Goal: Information Seeking & Learning: Compare options

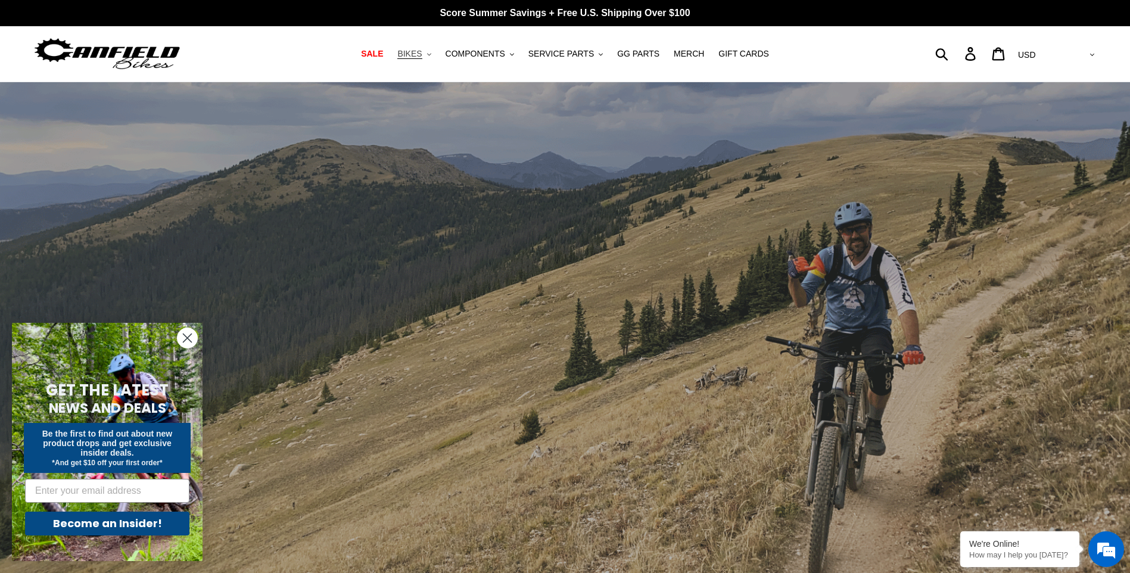
click at [422, 50] on span "BIKES" at bounding box center [409, 54] width 24 height 10
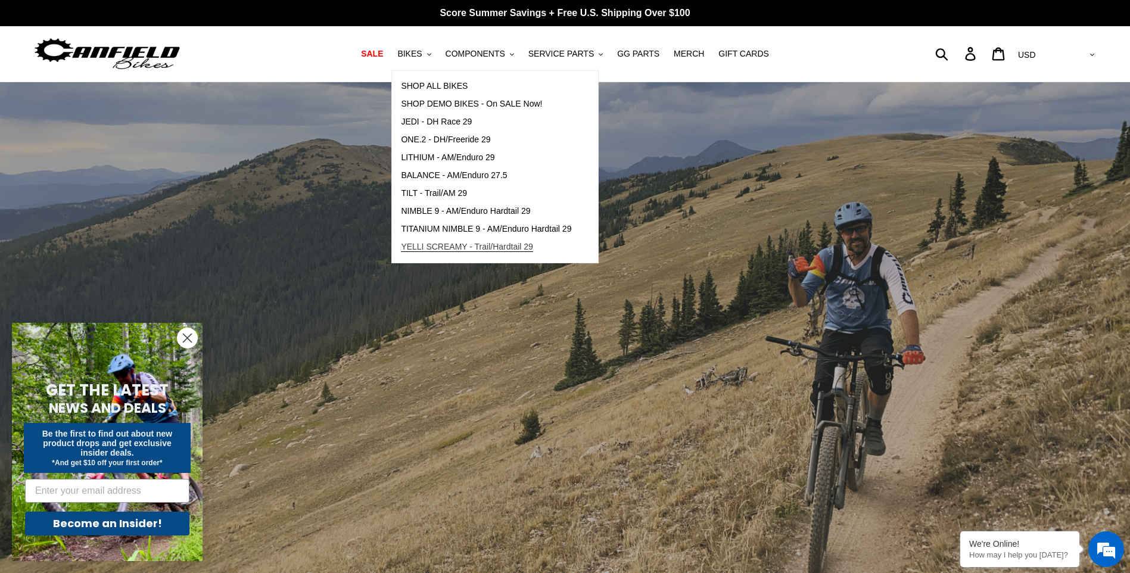
click at [474, 245] on span "YELLI SCREAMY - Trail/Hardtail 29" at bounding box center [467, 247] width 132 height 10
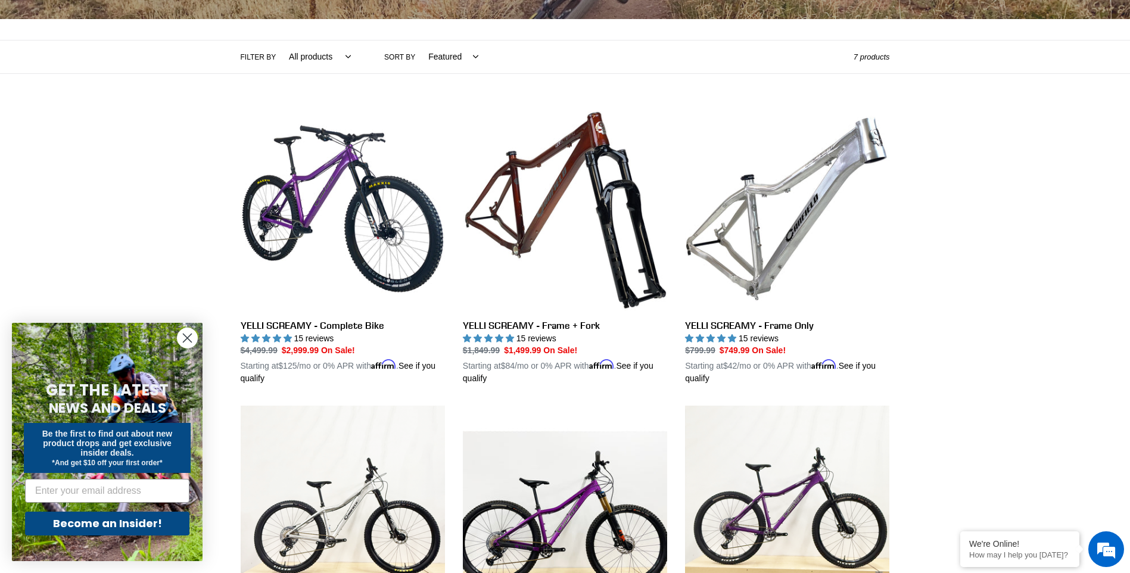
scroll to position [208, 0]
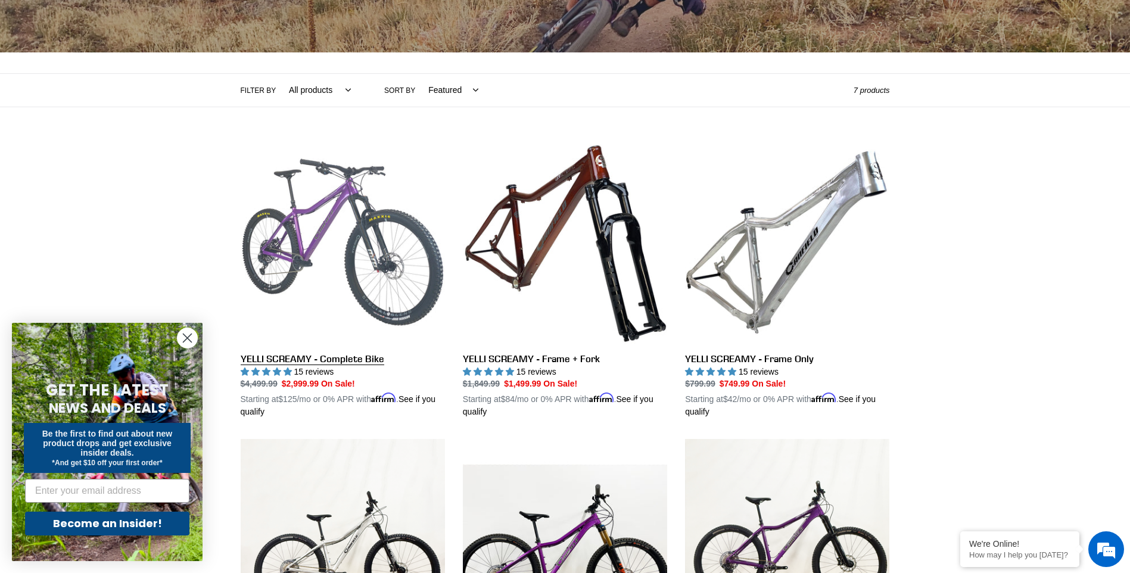
click at [375, 232] on link "YELLI SCREAMY - Complete Bike" at bounding box center [343, 279] width 204 height 279
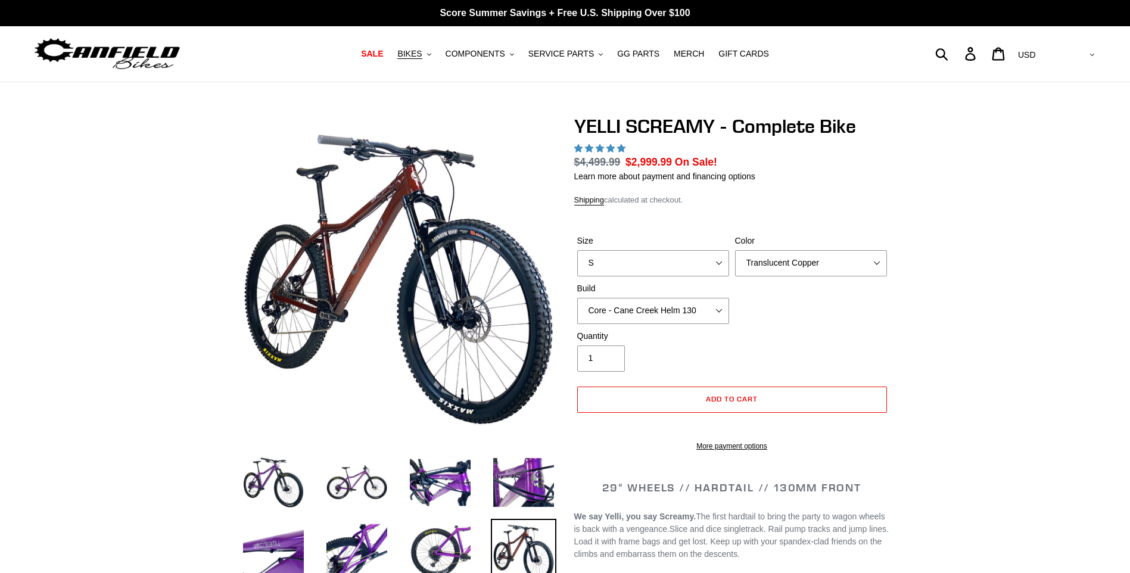
select select "highest-rating"
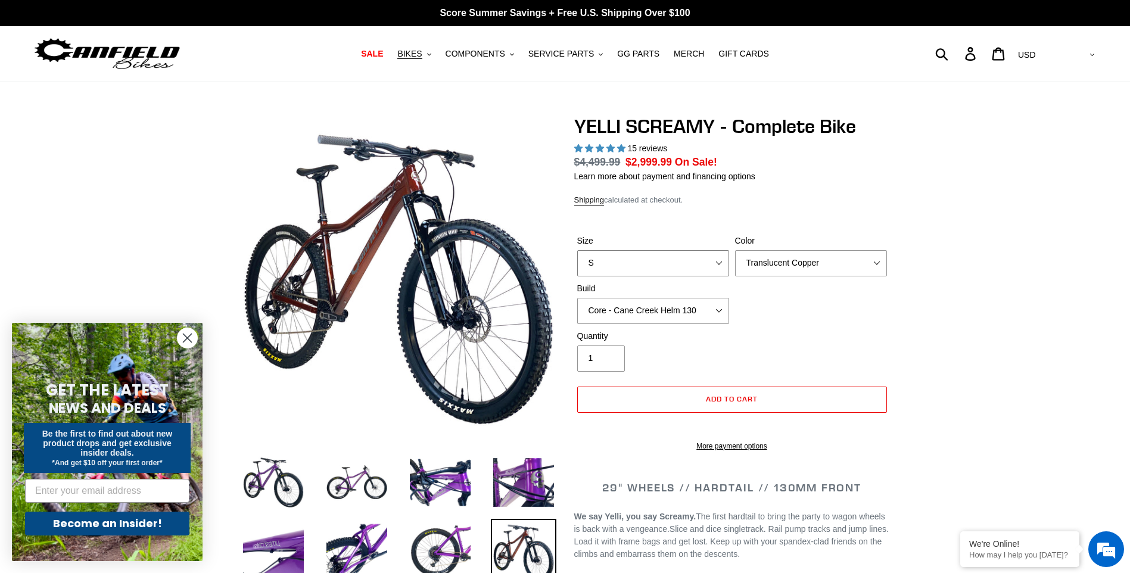
click at [670, 264] on select "S M L XL" at bounding box center [653, 263] width 152 height 26
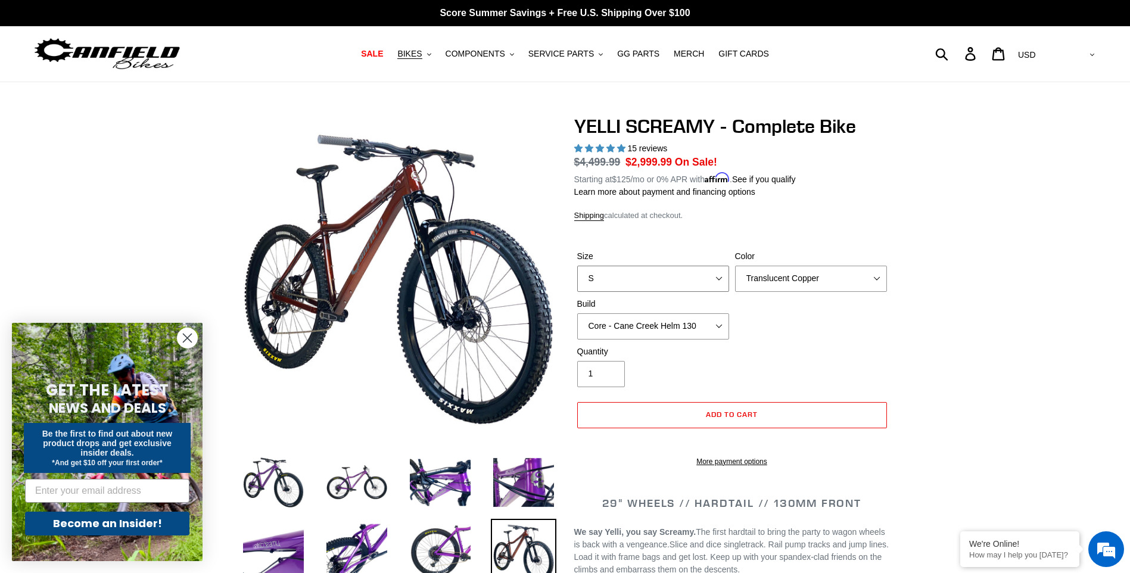
click at [577, 266] on select "S M L XL" at bounding box center [653, 279] width 152 height 26
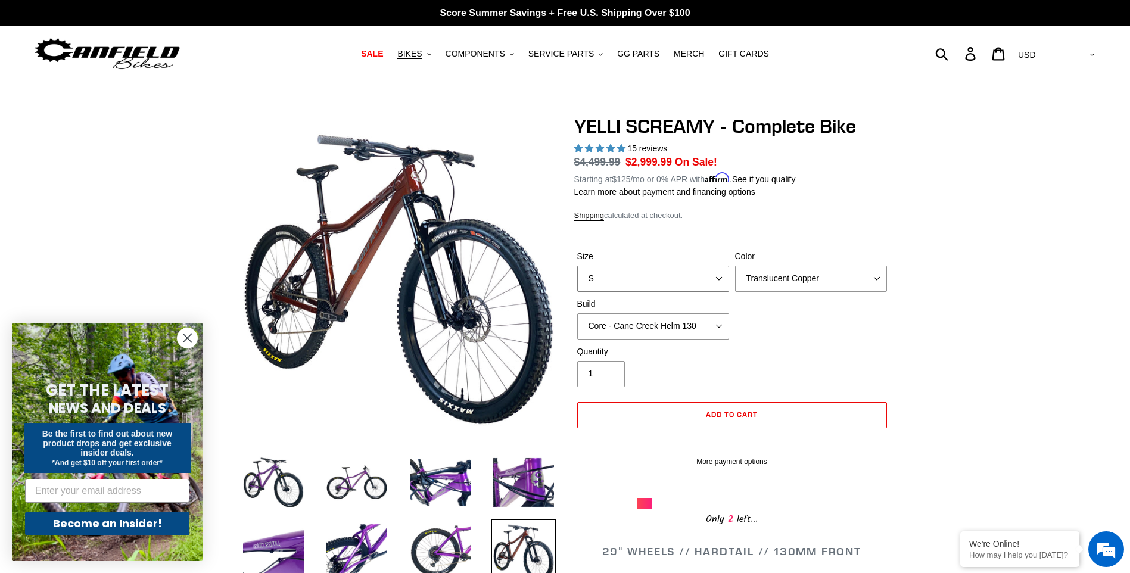
click at [709, 269] on select "S M L XL" at bounding box center [653, 279] width 152 height 26
select select "M"
click at [577, 266] on select "S M L XL" at bounding box center [653, 279] width 152 height 26
click at [831, 276] on select "Translucent Copper Purple Haze Raw" at bounding box center [811, 279] width 152 height 26
select select "Purple Haze"
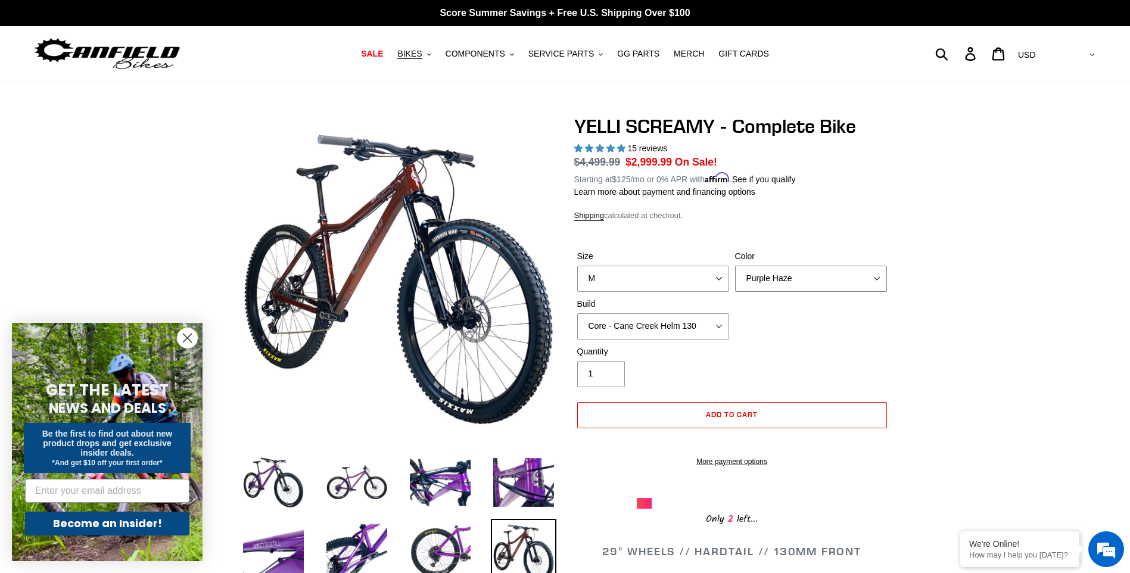
click at [735, 266] on select "Translucent Copper Purple Haze Raw" at bounding box center [811, 279] width 152 height 26
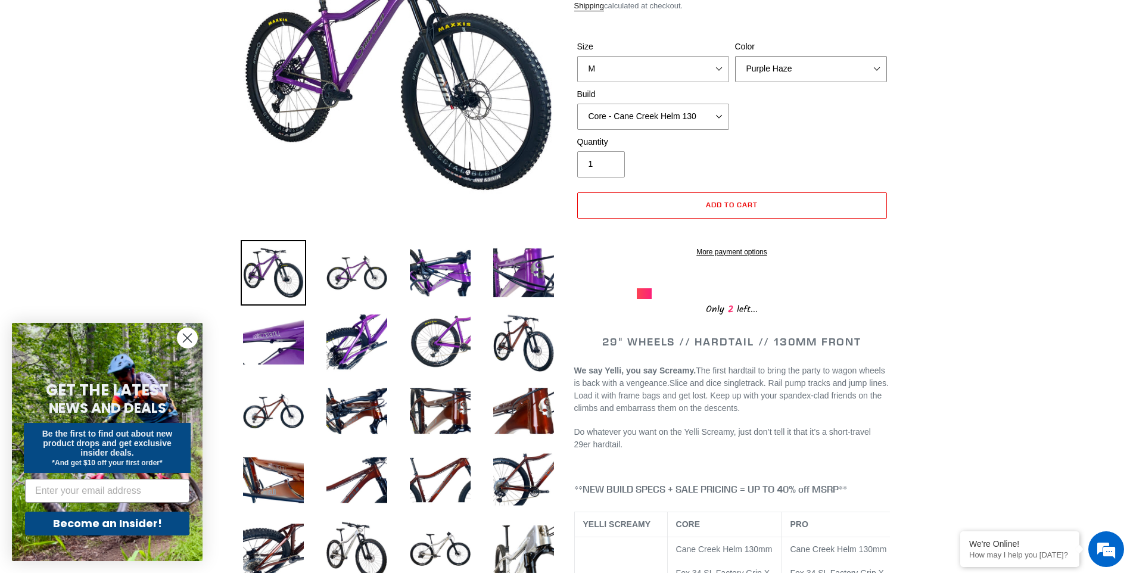
scroll to position [238, 0]
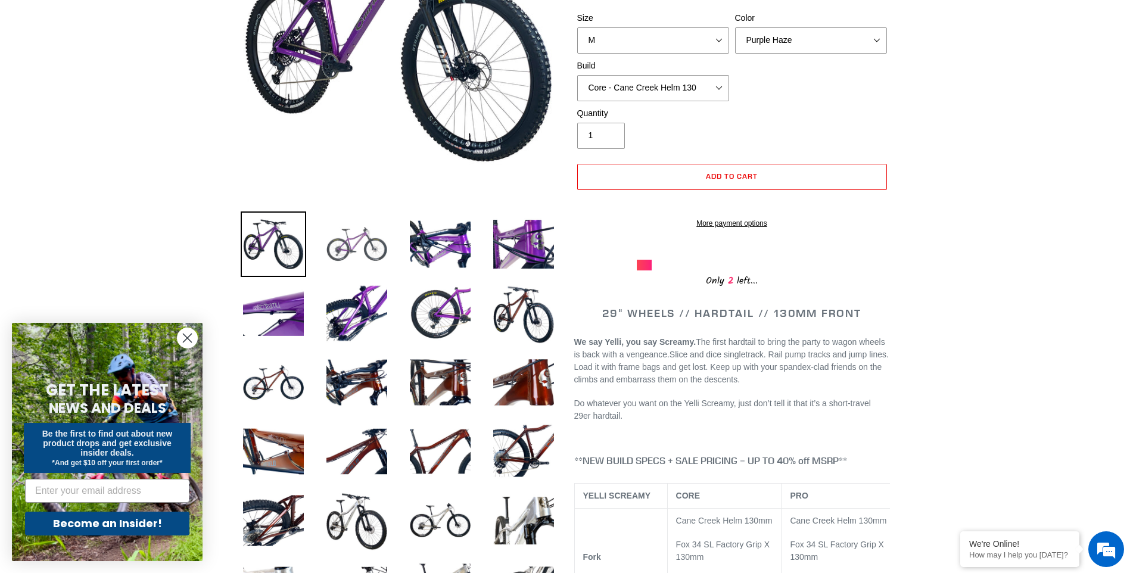
click at [366, 238] on img at bounding box center [357, 244] width 66 height 66
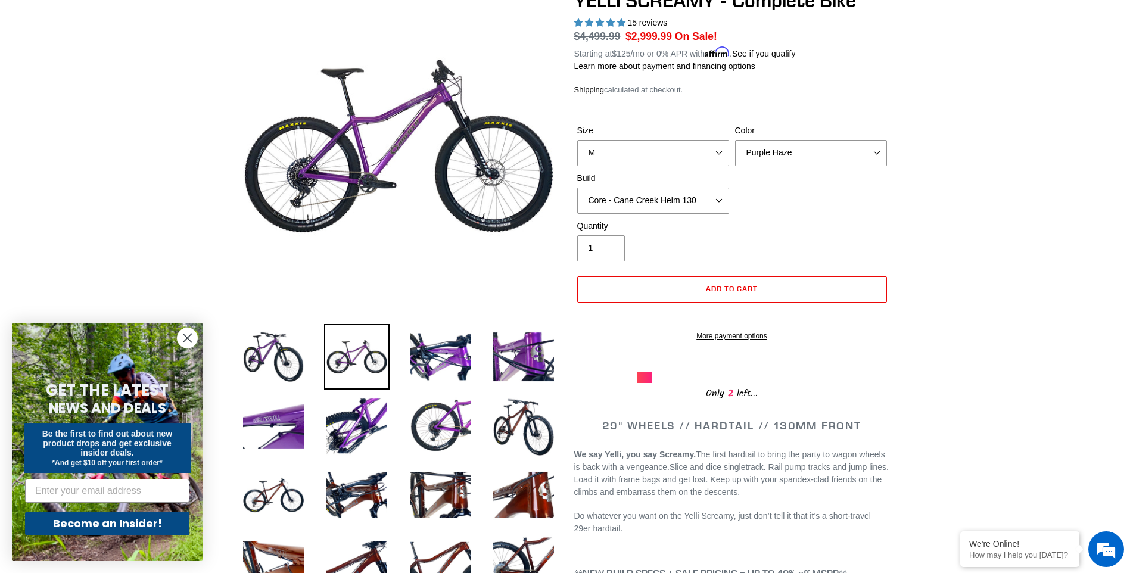
scroll to position [89, 0]
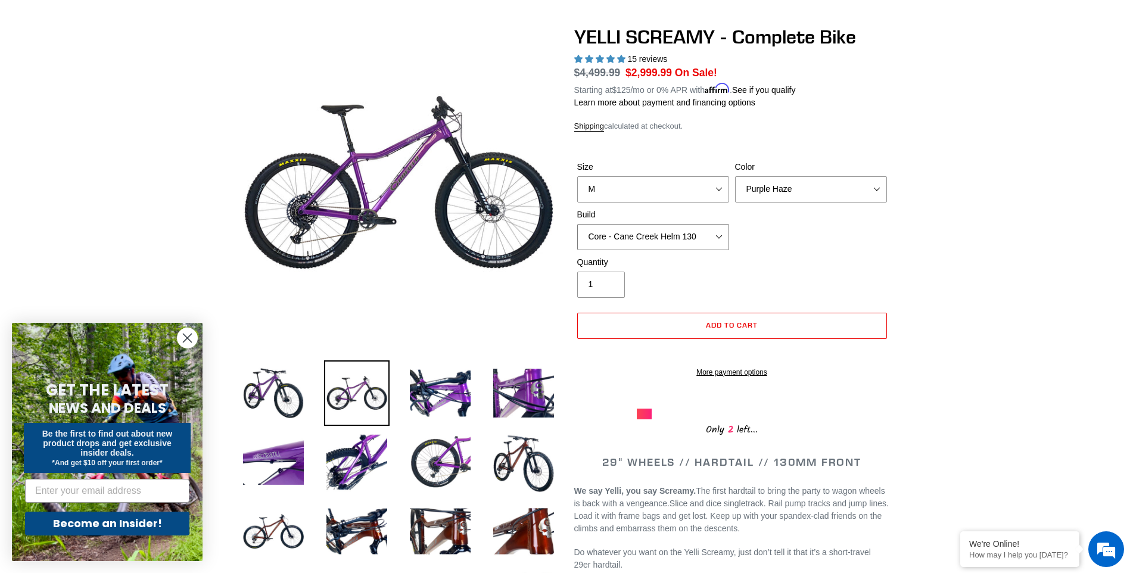
click at [706, 236] on select "Core - Cane Creek Helm 130 Pro - [GEOGRAPHIC_DATA] Helm 130 Core - Fox 34 SL Fa…" at bounding box center [653, 237] width 152 height 26
select select "Pro - Fox 34 SL Factory Grip X 130"
click at [577, 224] on select "Core - Cane Creek Helm 130 Pro - [GEOGRAPHIC_DATA] Helm 130 Core - Fox 34 SL Fa…" at bounding box center [653, 237] width 152 height 26
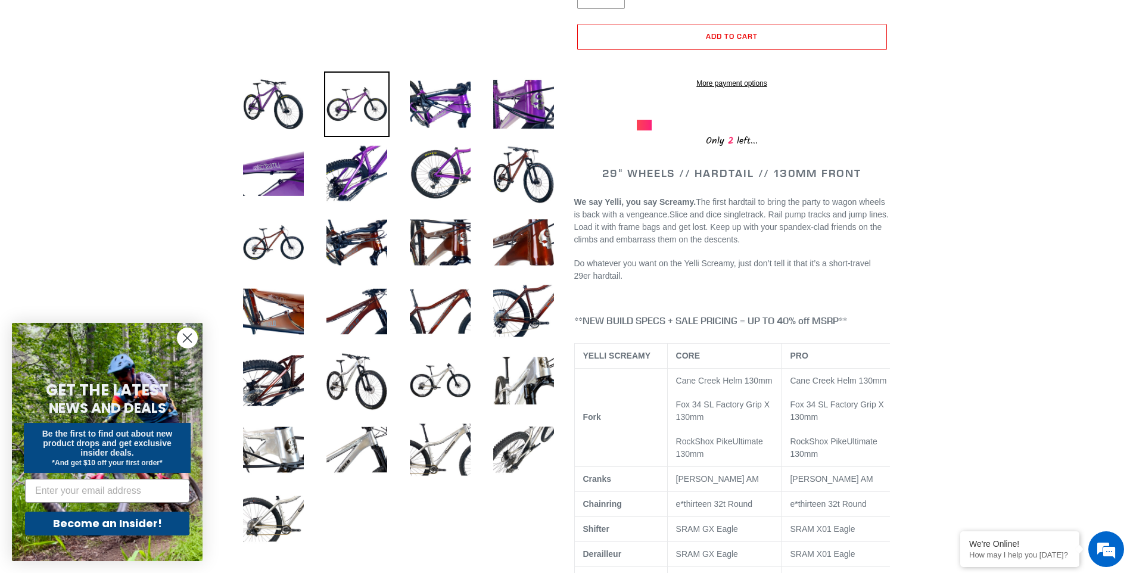
scroll to position [372, 0]
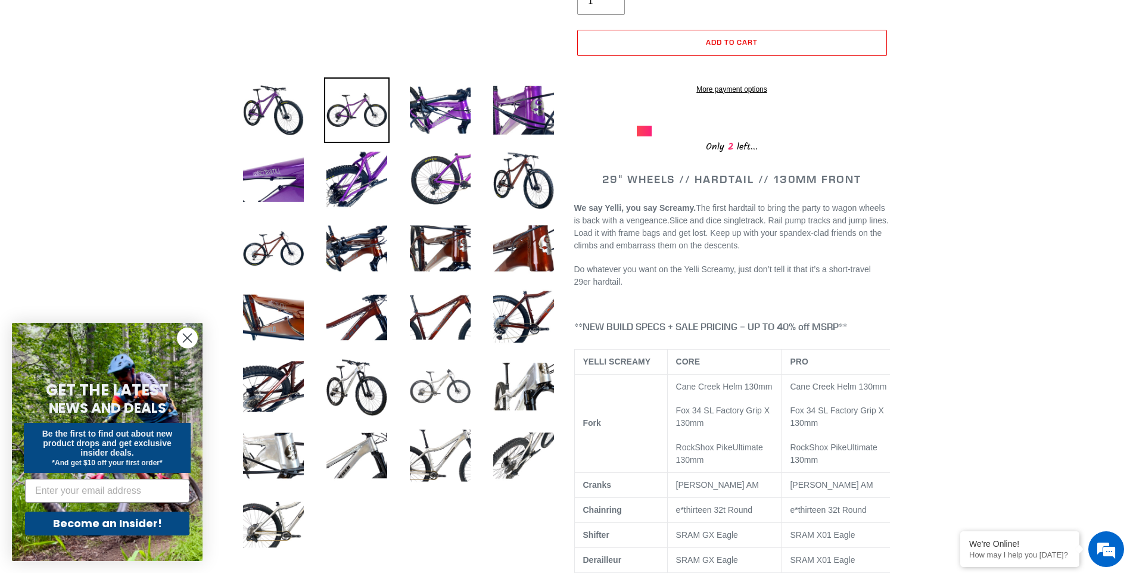
click at [436, 389] on img at bounding box center [440, 387] width 66 height 66
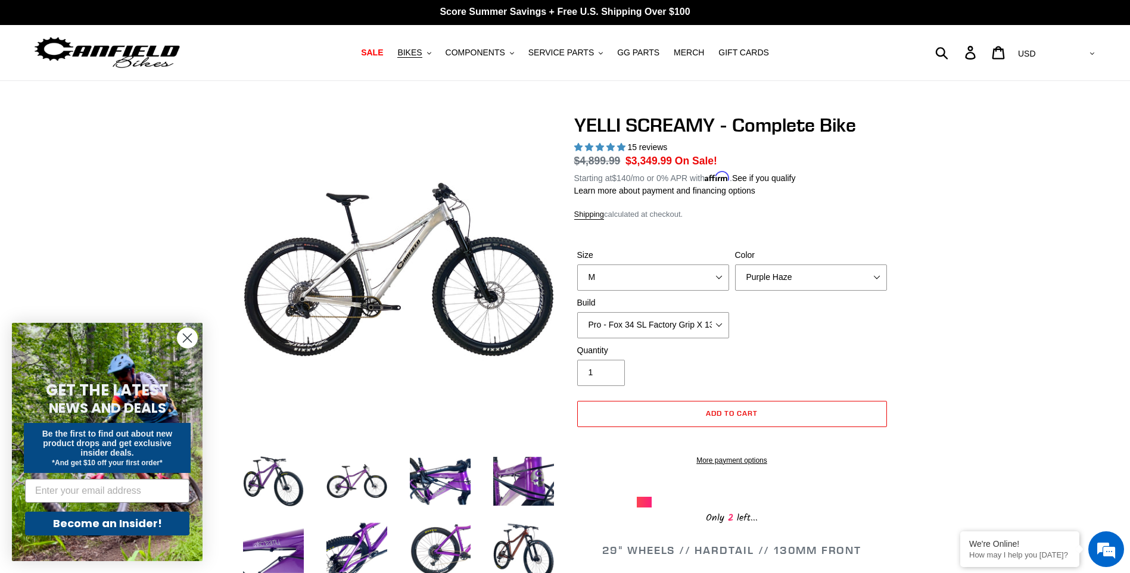
scroll to position [0, 0]
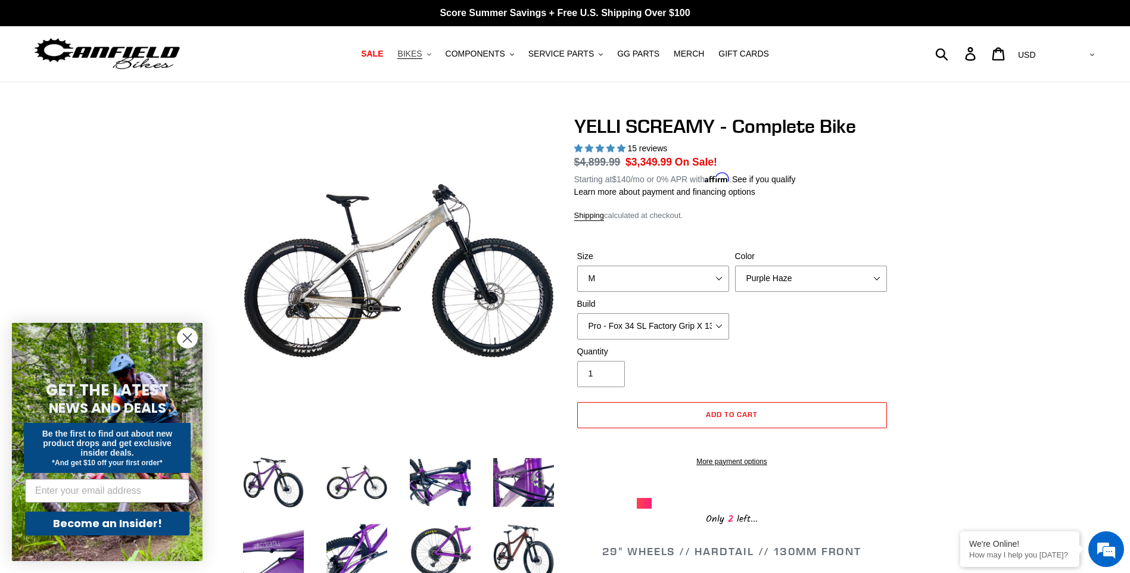
click at [437, 51] on button "BIKES .cls-1{fill:#231f20}" at bounding box center [413, 54] width 45 height 16
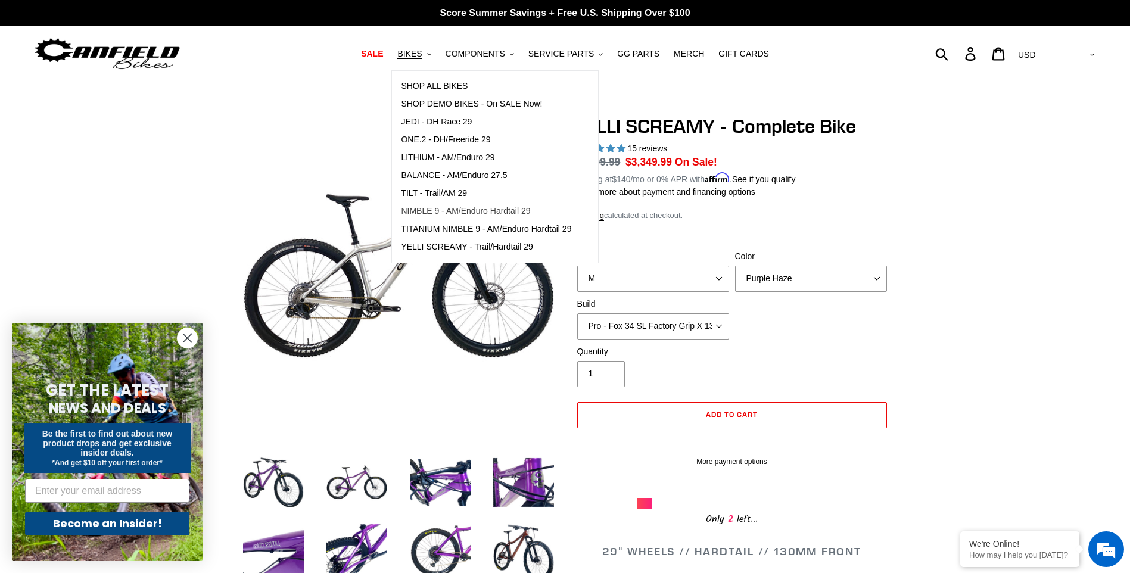
click at [475, 207] on span "NIMBLE 9 - AM/Enduro Hardtail 29" at bounding box center [465, 211] width 129 height 10
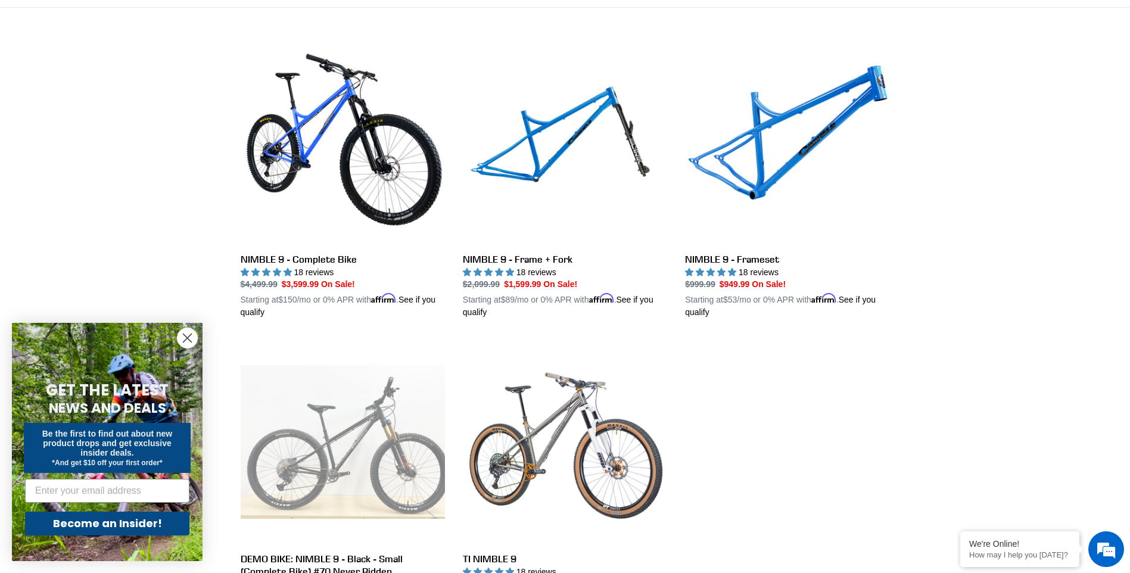
scroll to position [298, 0]
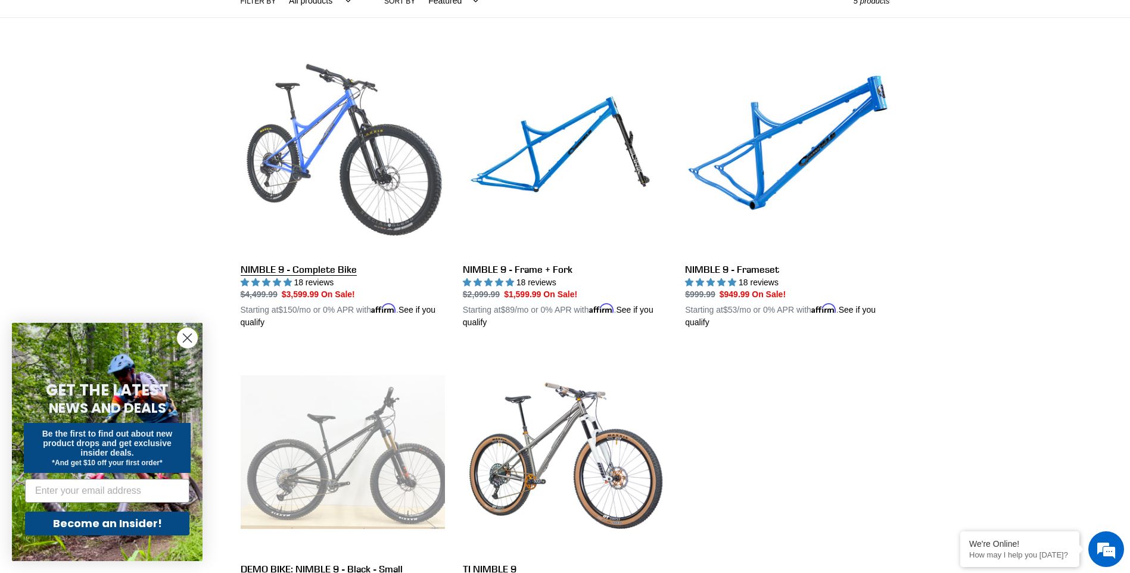
click at [373, 130] on link "NIMBLE 9 - Complete Bike" at bounding box center [343, 190] width 204 height 279
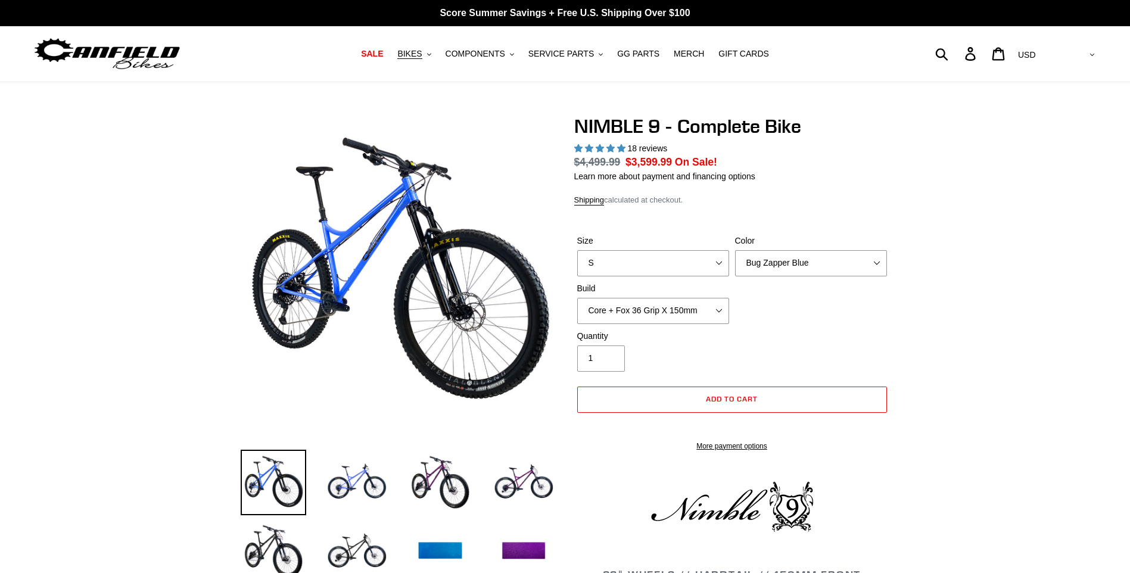
select select "highest-rating"
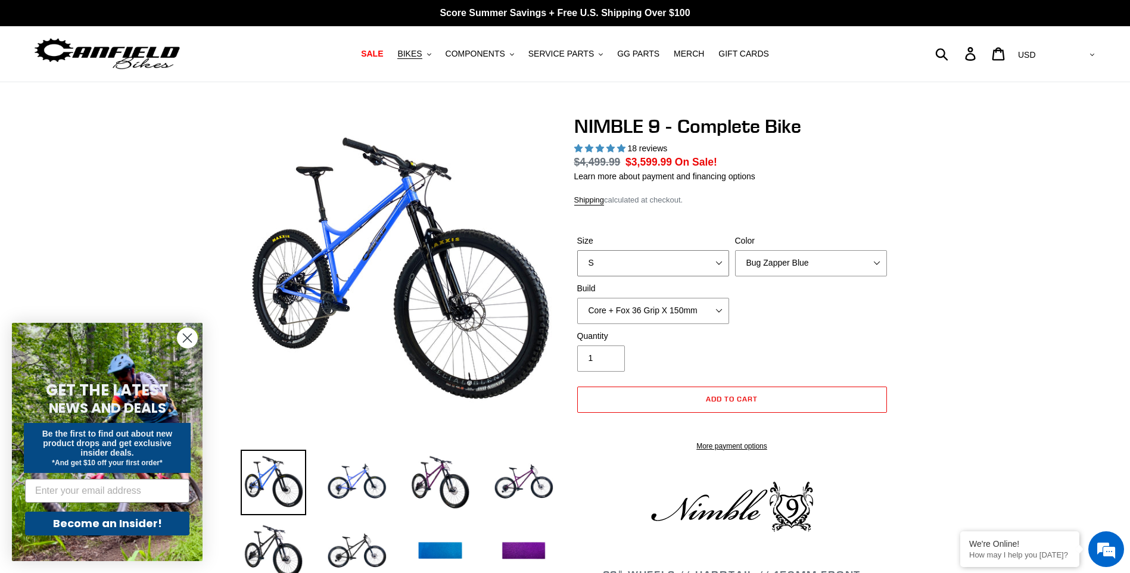
click at [714, 263] on select "S M L XL" at bounding box center [653, 263] width 152 height 26
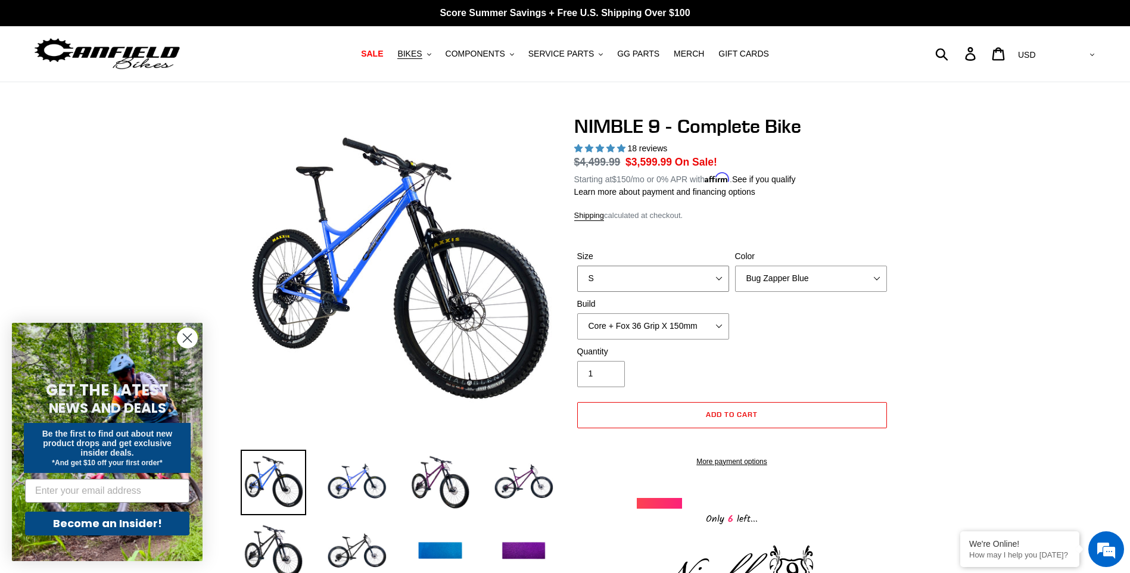
select select "M"
click at [577, 266] on select "S M L XL" at bounding box center [653, 279] width 152 height 26
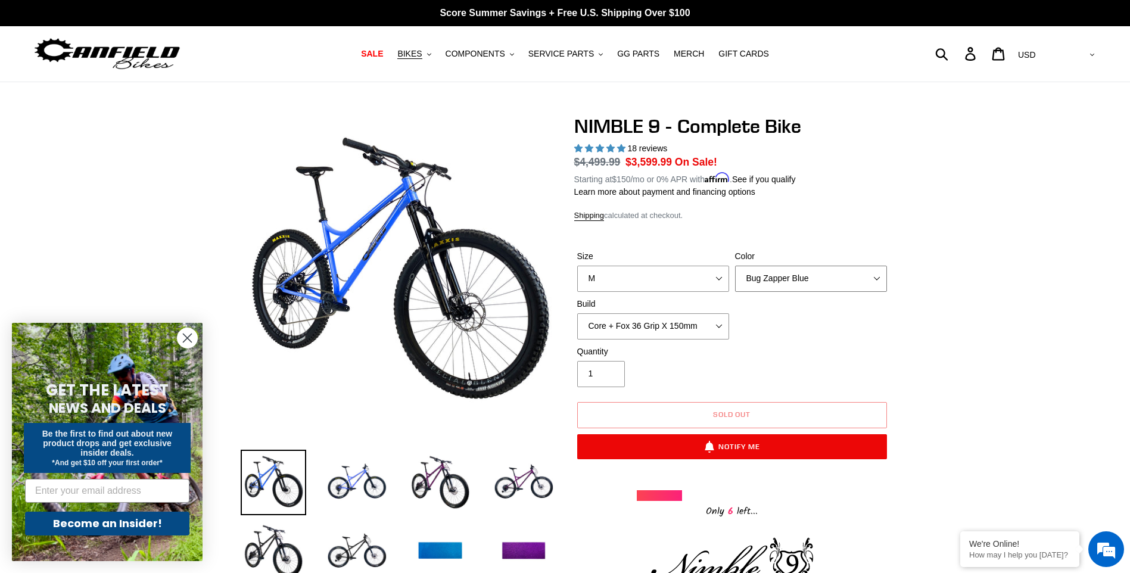
click at [759, 279] on select "Bug Zapper Blue Purple Haze - Sold Out Galaxy Black" at bounding box center [811, 279] width 152 height 26
select select "Galaxy Black"
click at [735, 266] on select "Bug Zapper Blue Purple Haze - Sold Out Galaxy Black" at bounding box center [811, 279] width 152 height 26
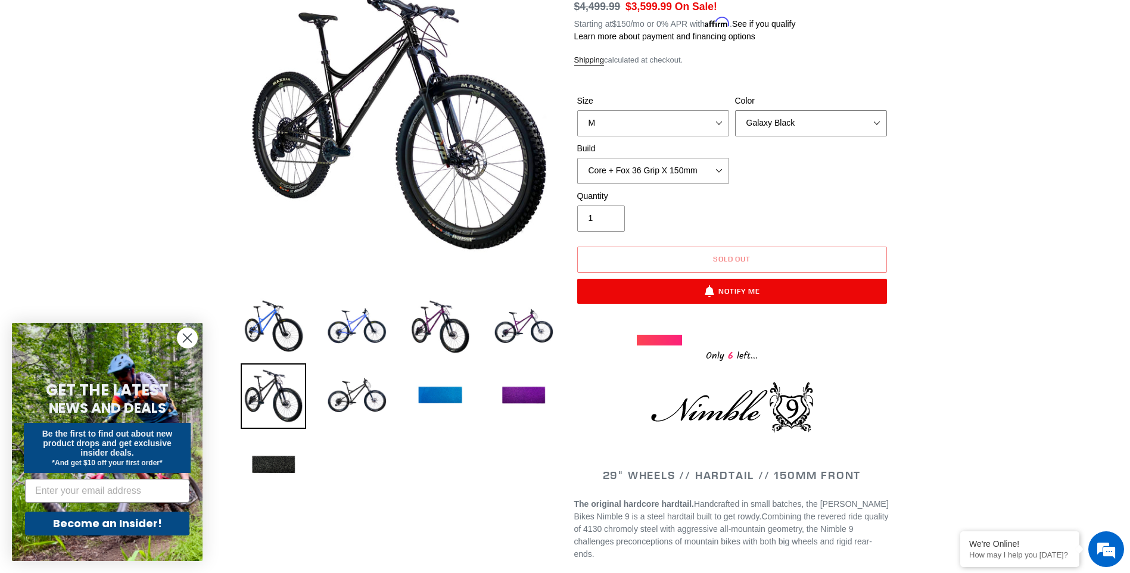
scroll to position [194, 0]
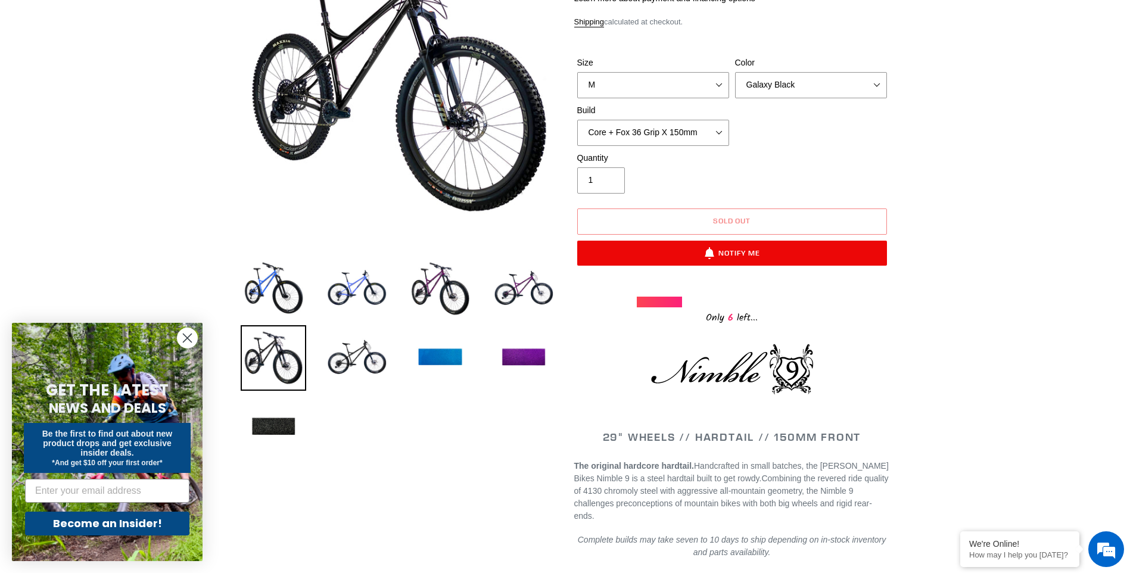
click at [674, 304] on div at bounding box center [660, 302] width 46 height 11
click at [701, 128] on select "Core + Fox 36 Grip X 150mm Pro + Fox 36 Grip X 150mm Core + RockShox Lyrik Ulti…" at bounding box center [653, 133] width 152 height 26
select select "Pro + RockShox Lyrik Ultimate 150mm"
click at [577, 120] on select "Core + Fox 36 Grip X 150mm Pro + Fox 36 Grip X 150mm Core + RockShox Lyrik Ulti…" at bounding box center [653, 133] width 152 height 26
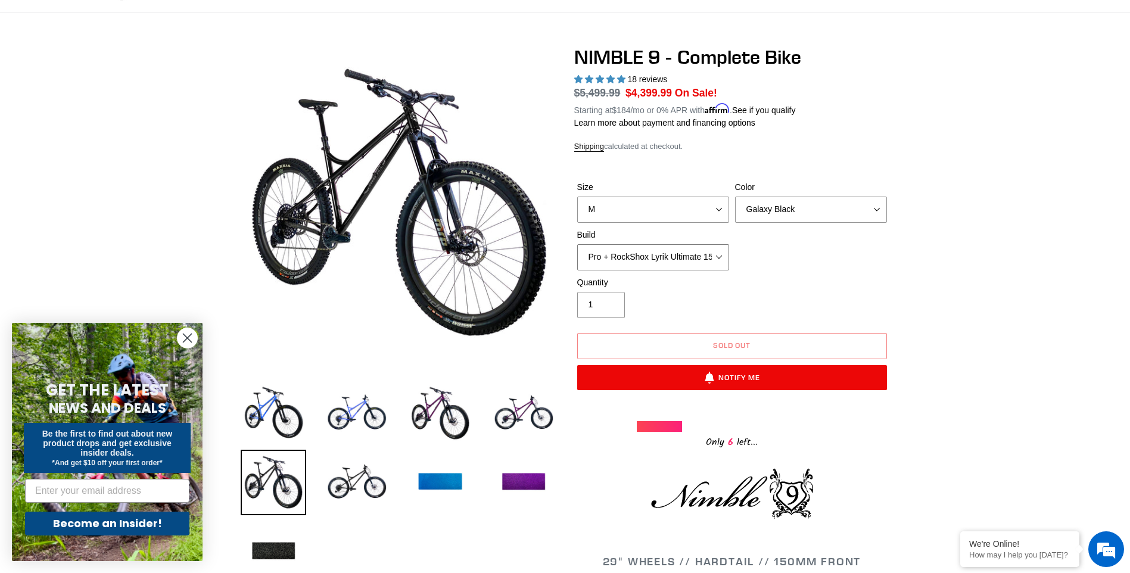
scroll to position [60, 0]
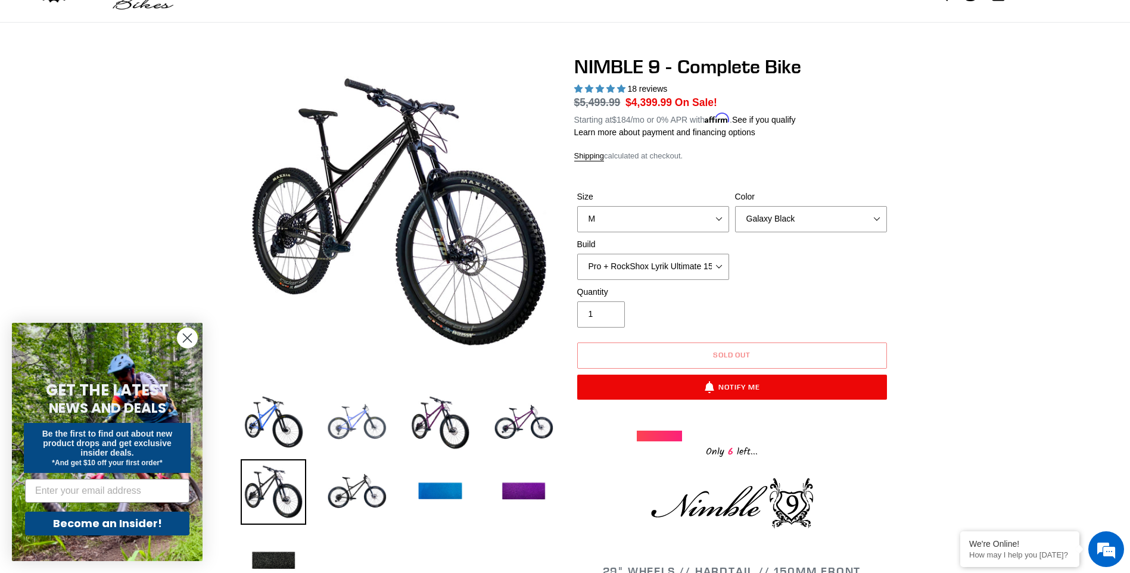
click at [348, 425] on img at bounding box center [357, 423] width 66 height 66
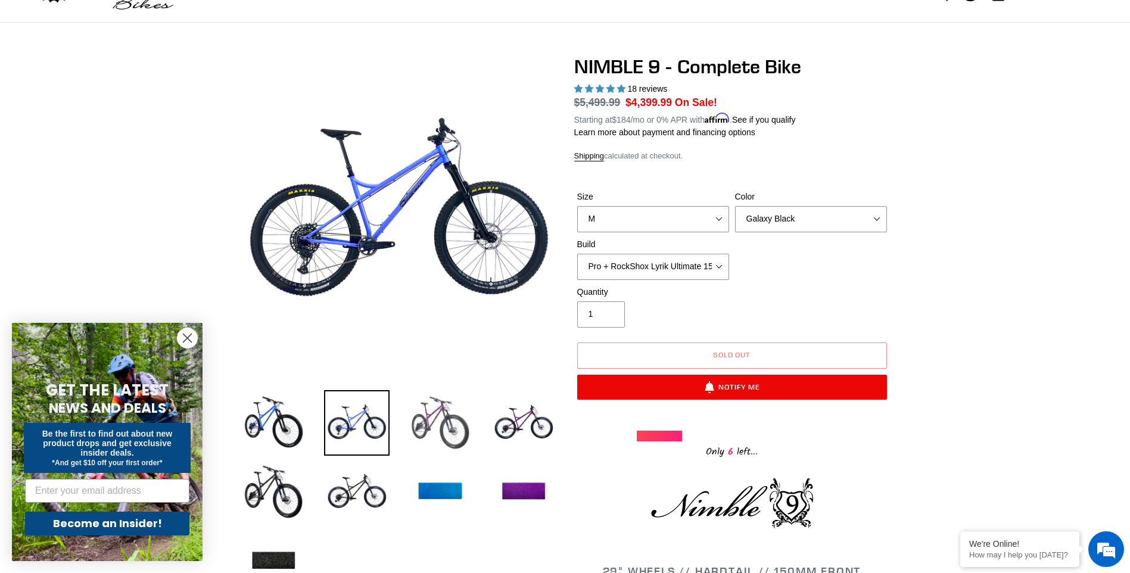
click at [451, 413] on img at bounding box center [440, 423] width 66 height 66
